Goal: Information Seeking & Learning: Find specific fact

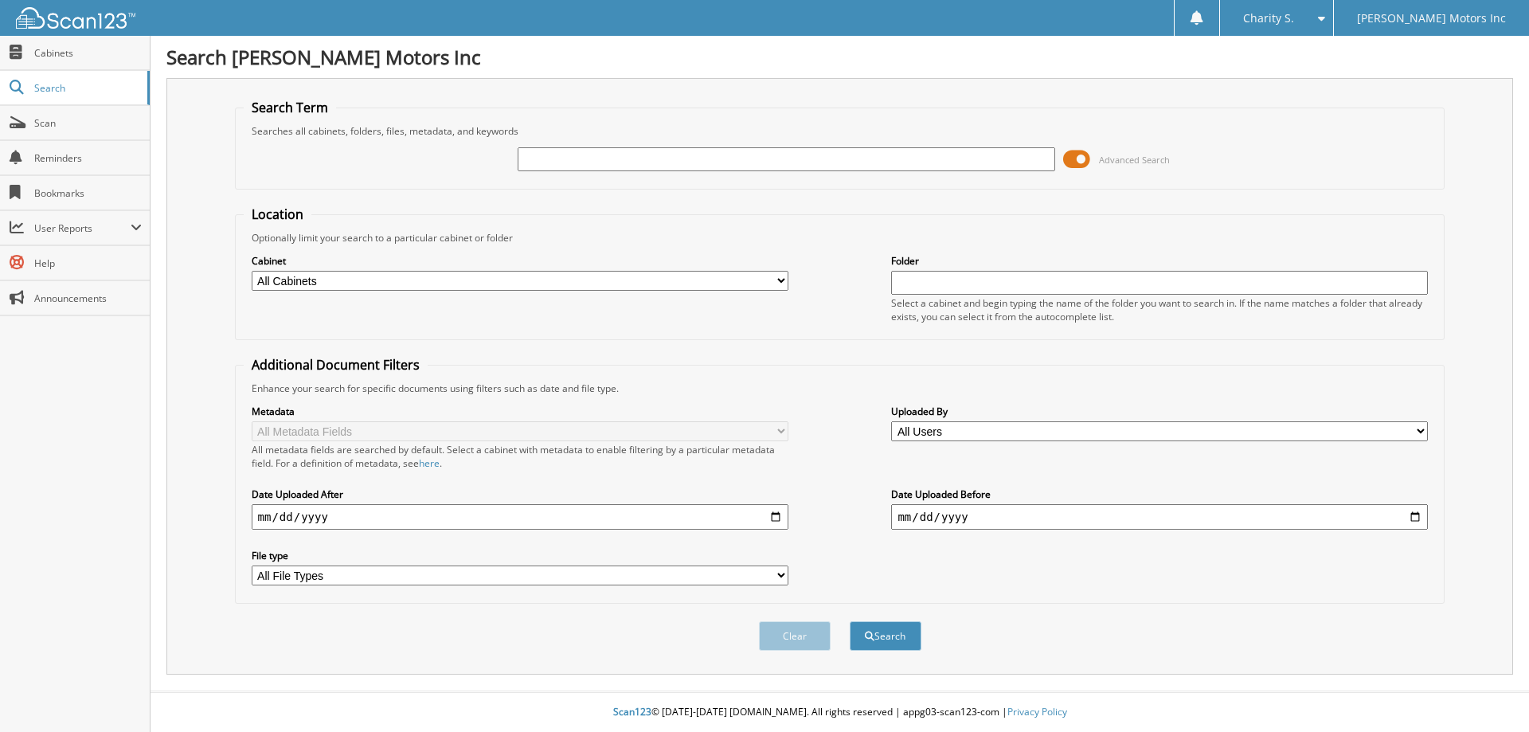
click at [823, 158] on input "text" at bounding box center [786, 159] width 537 height 24
type input "547393"
click at [850, 621] on button "Search" at bounding box center [886, 635] width 72 height 29
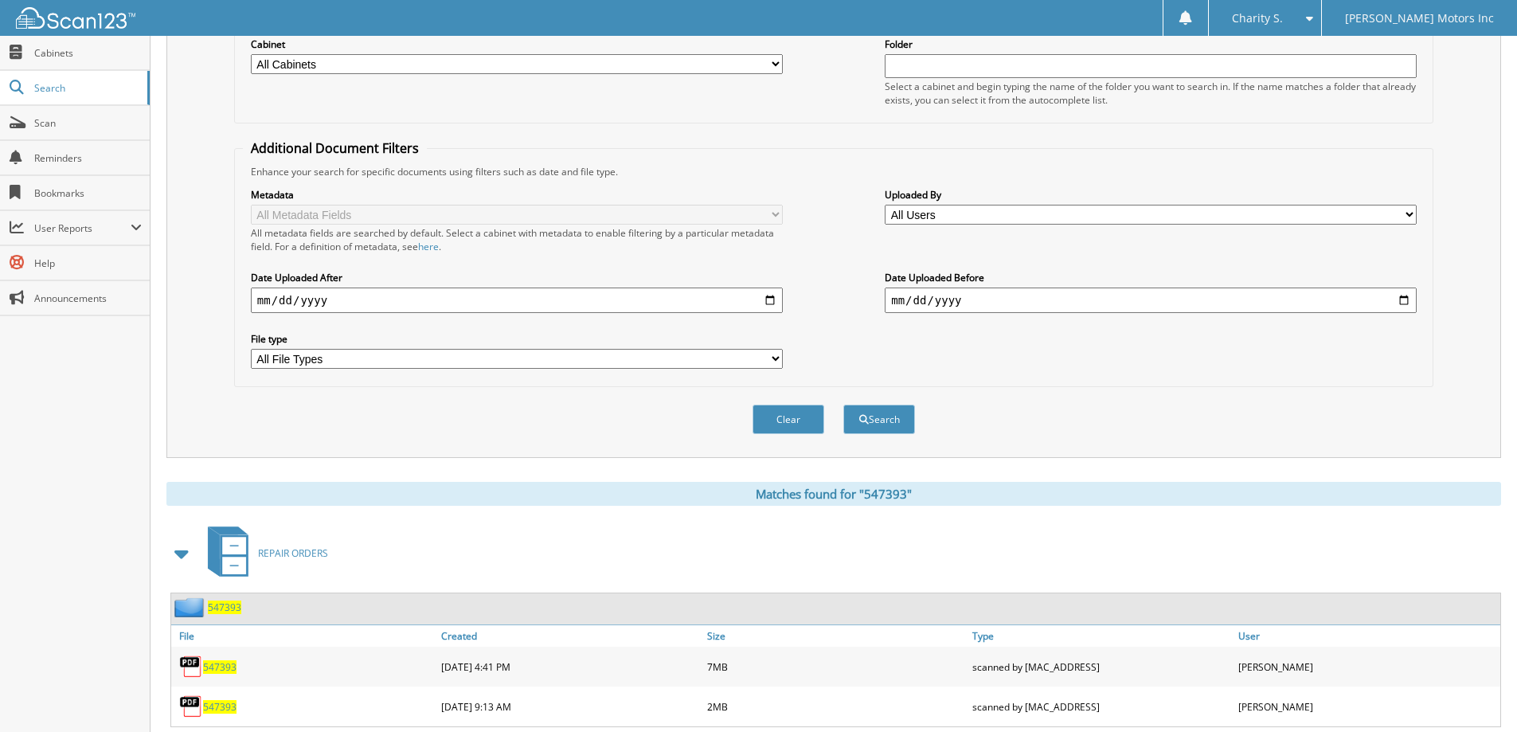
scroll to position [260, 0]
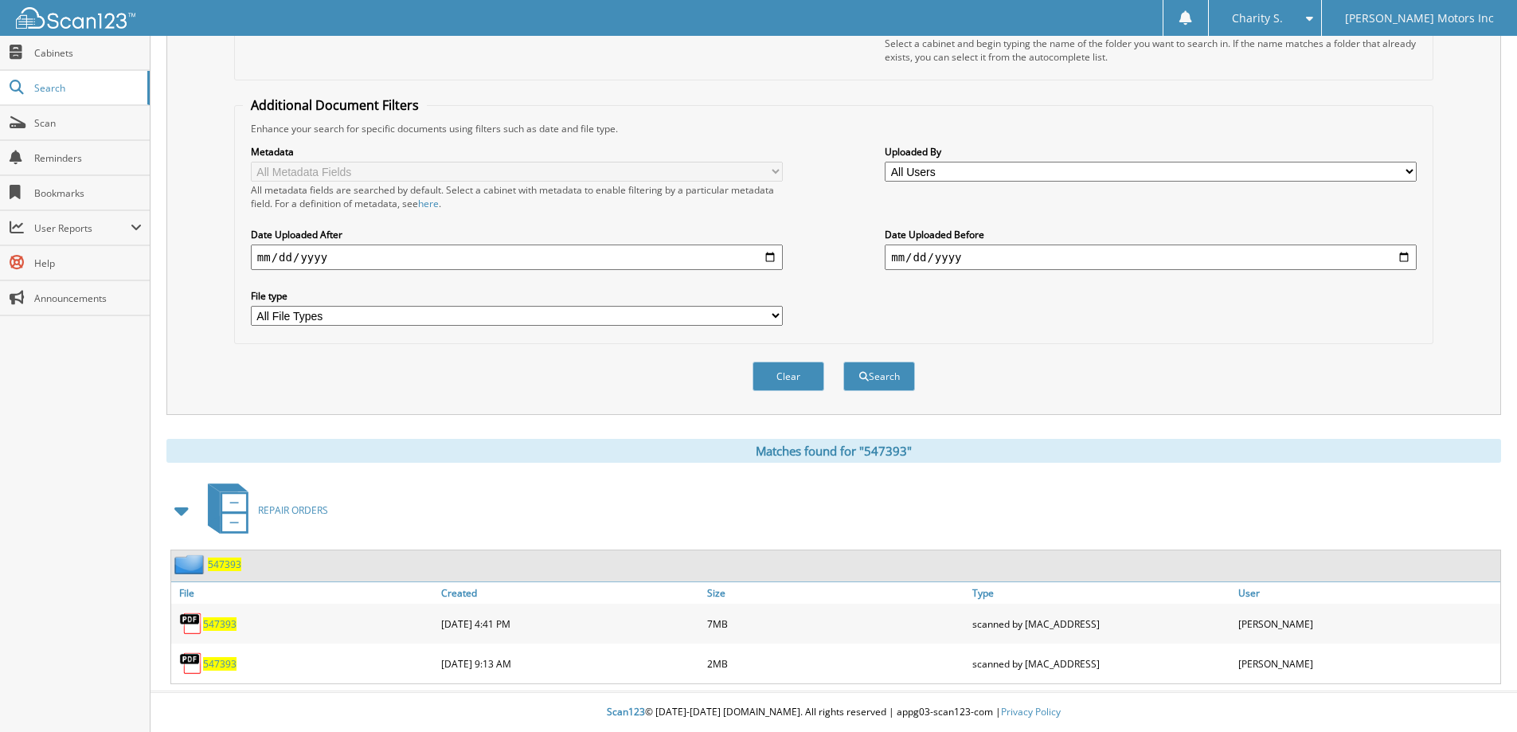
click at [219, 622] on span "547393" at bounding box center [219, 624] width 33 height 14
